Goal: Navigation & Orientation: Find specific page/section

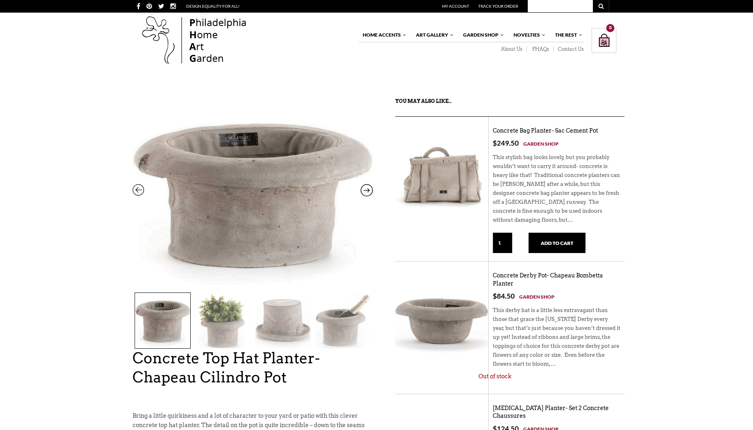
click at [92, 68] on div "Home Accents Furniture Living Dining Bedroom The White Glove Collection Home De…" at bounding box center [376, 41] width 753 height 56
